Goal: Information Seeking & Learning: Check status

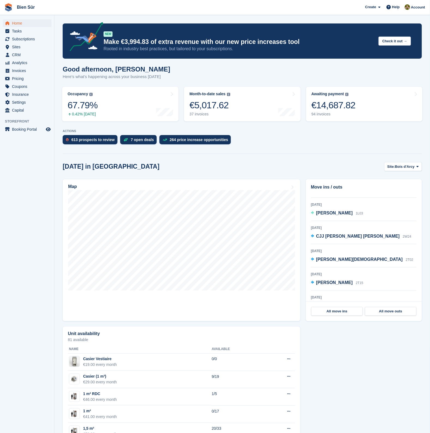
scroll to position [92, 0]
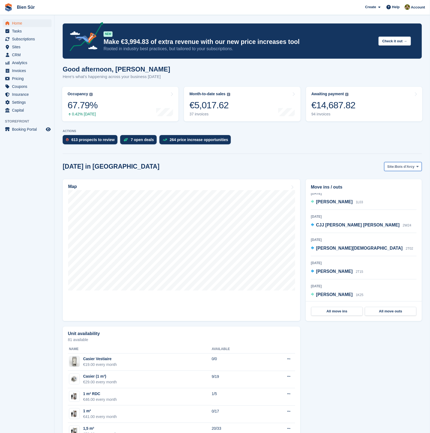
click at [404, 167] on span "Bois d'Arcy" at bounding box center [405, 166] width 20 height 5
click at [382, 190] on link "Maurepas" at bounding box center [386, 189] width 68 height 10
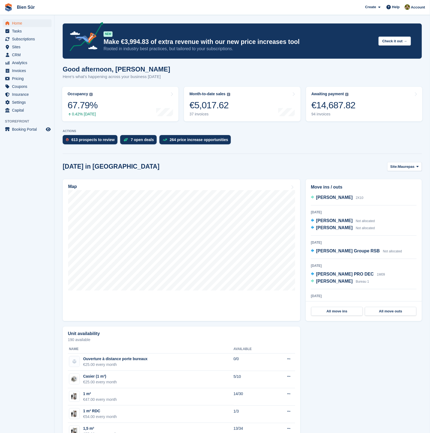
scroll to position [136, 0]
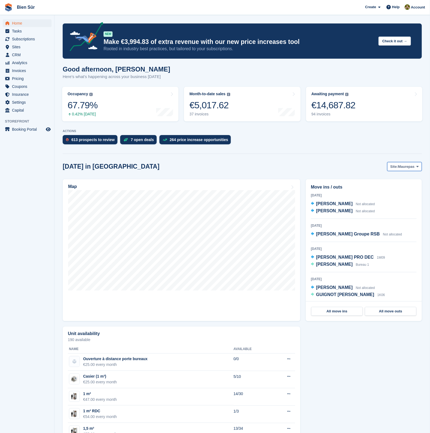
click at [409, 166] on span "Maurepas" at bounding box center [406, 166] width 17 height 5
click at [386, 198] on link "Orgeval" at bounding box center [386, 199] width 68 height 10
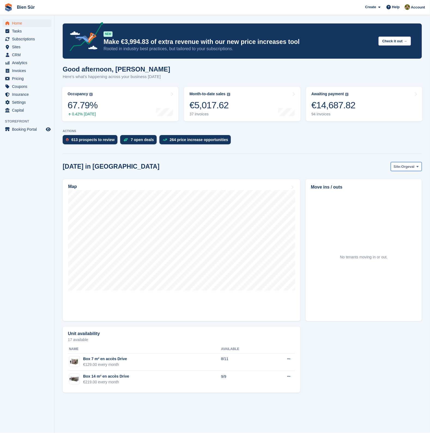
click at [410, 163] on button "Site: Orgeval" at bounding box center [406, 166] width 31 height 9
click at [393, 178] on link "Bois d'Arcy" at bounding box center [386, 180] width 68 height 10
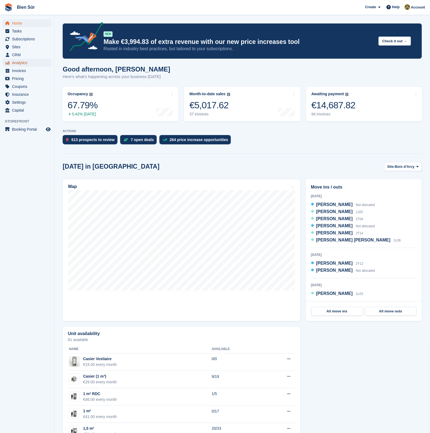
click at [20, 64] on span "Analytics" at bounding box center [28, 63] width 33 height 8
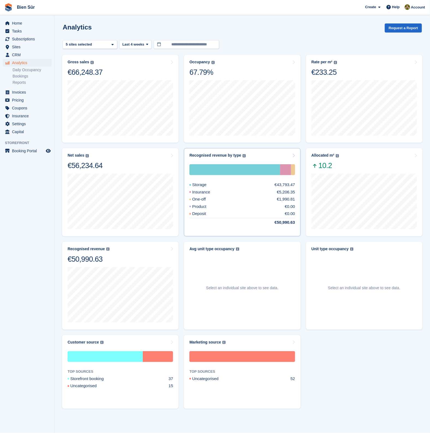
click at [277, 159] on div "Storage €43,793.47 Insurance €5,206.35 One-off €1,990.81 Product €0.00 Deposit …" at bounding box center [243, 194] width 106 height 73
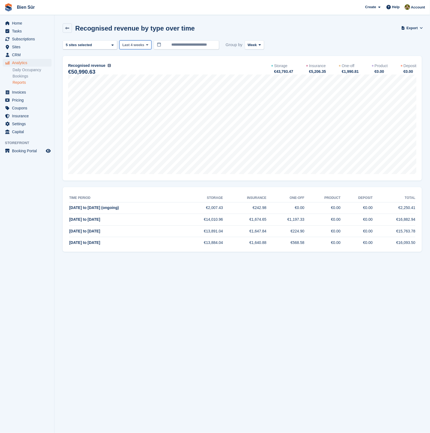
click at [142, 49] on div "**********" at bounding box center [242, 145] width 359 height 211
click at [141, 44] on span "Last 4 weeks" at bounding box center [133, 44] width 22 height 5
click at [143, 117] on link "Last 12 months" at bounding box center [145, 117] width 47 height 10
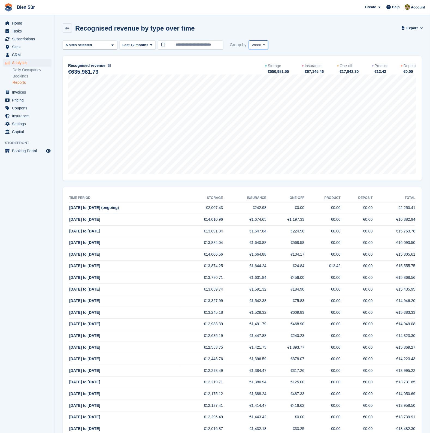
click at [256, 46] on span "Week" at bounding box center [256, 44] width 9 height 5
click at [261, 74] on link "Month" at bounding box center [274, 78] width 47 height 10
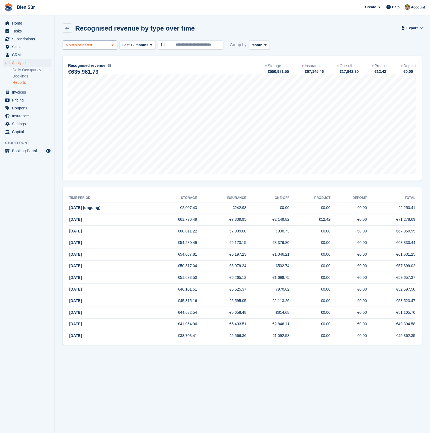
click at [86, 41] on div "[GEOGRAPHIC_DATA] 2 sites selected 3 sites selected 4 sites selected 5 sites se…" at bounding box center [90, 44] width 55 height 9
click at [72, 85] on div "Orgeval" at bounding box center [90, 88] width 50 height 9
click at [79, 97] on div "Bureaux et coworking - Maur..." at bounding box center [90, 100] width 50 height 15
click at [82, 112] on div "Random" at bounding box center [90, 112] width 50 height 9
select select "***"
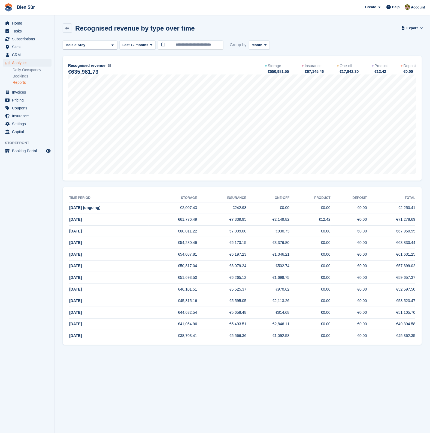
click at [344, 33] on div "Recognised revenue by type over time Export Export recognised revenue by type o…" at bounding box center [242, 31] width 359 height 16
click at [75, 40] on div "Bois d'Arcy" at bounding box center [90, 44] width 55 height 9
click at [77, 80] on div "Maurepas" at bounding box center [90, 79] width 50 height 9
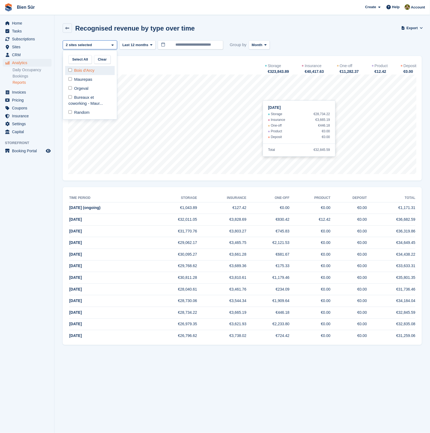
click at [82, 70] on div "Bois d'Arcy" at bounding box center [90, 70] width 50 height 9
select select "***"
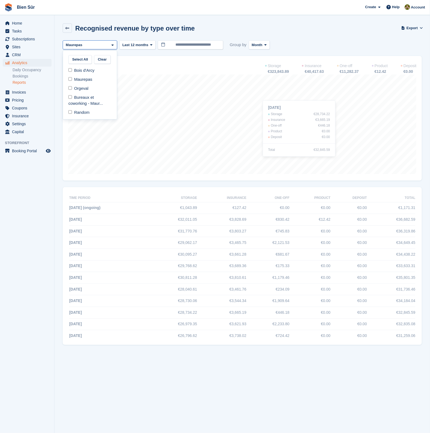
click at [330, 38] on div "Recognised revenue by type over time Export Export recognised revenue by type o…" at bounding box center [242, 31] width 359 height 16
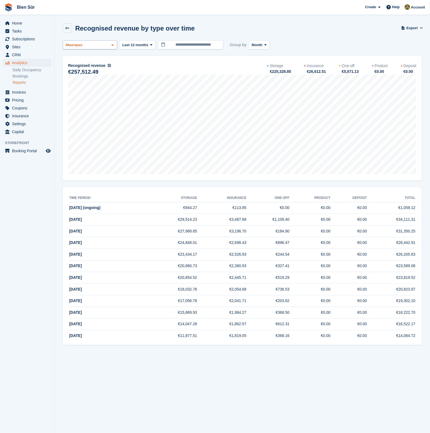
click at [101, 40] on div "Maurepas" at bounding box center [90, 44] width 55 height 9
click at [77, 78] on div "Maurepas" at bounding box center [90, 79] width 50 height 9
click at [79, 86] on div "Orgeval" at bounding box center [90, 88] width 50 height 9
select select "****"
click at [307, 48] on div "**********" at bounding box center [242, 44] width 359 height 9
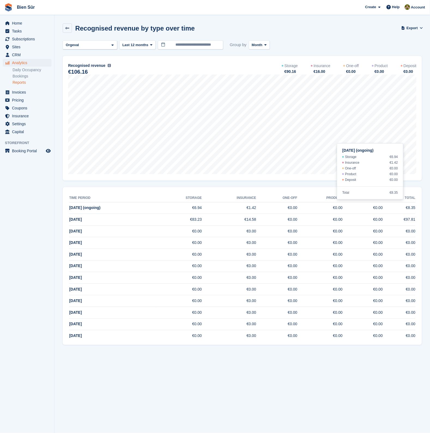
click at [353, 368] on section "**********" at bounding box center [243, 216] width 376 height 433
click at [85, 45] on div "Orgeval" at bounding box center [90, 44] width 55 height 9
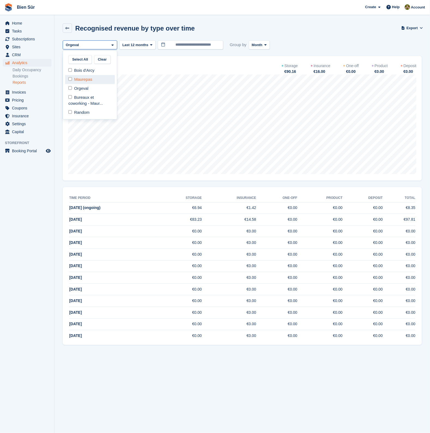
click at [82, 81] on div "Maurepas" at bounding box center [90, 79] width 50 height 9
click at [78, 88] on div "Orgeval" at bounding box center [90, 88] width 50 height 9
select select "***"
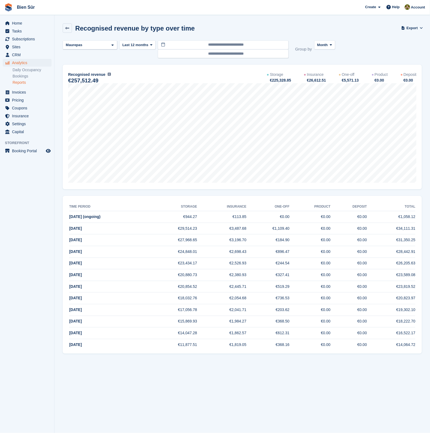
click at [145, 54] on div "Last 12 months Last 7 days Last 2 weeks Last 4 weeks Last 3 months Last 6 month…" at bounding box center [137, 49] width 36 height 18
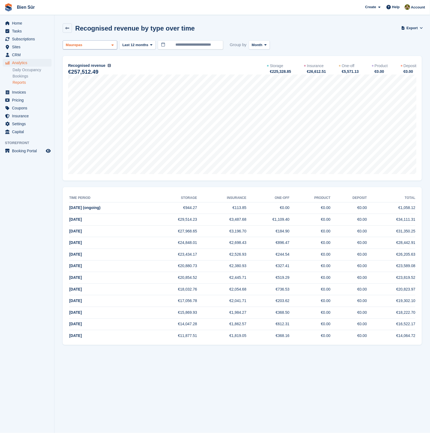
click at [94, 48] on div "Maurepas" at bounding box center [90, 44] width 55 height 9
click at [88, 69] on div "Bois d'Arcy" at bounding box center [90, 70] width 50 height 9
click at [82, 77] on div "Maurepas" at bounding box center [90, 79] width 50 height 9
select select "***"
click at [318, 34] on div "Recognised revenue by type over time Export Export recognised revenue by type o…" at bounding box center [242, 31] width 359 height 16
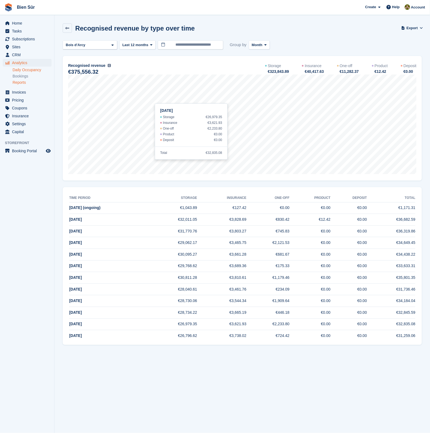
click at [20, 71] on link "Daily Occupancy" at bounding box center [32, 69] width 39 height 5
